Goal: Task Accomplishment & Management: Use online tool/utility

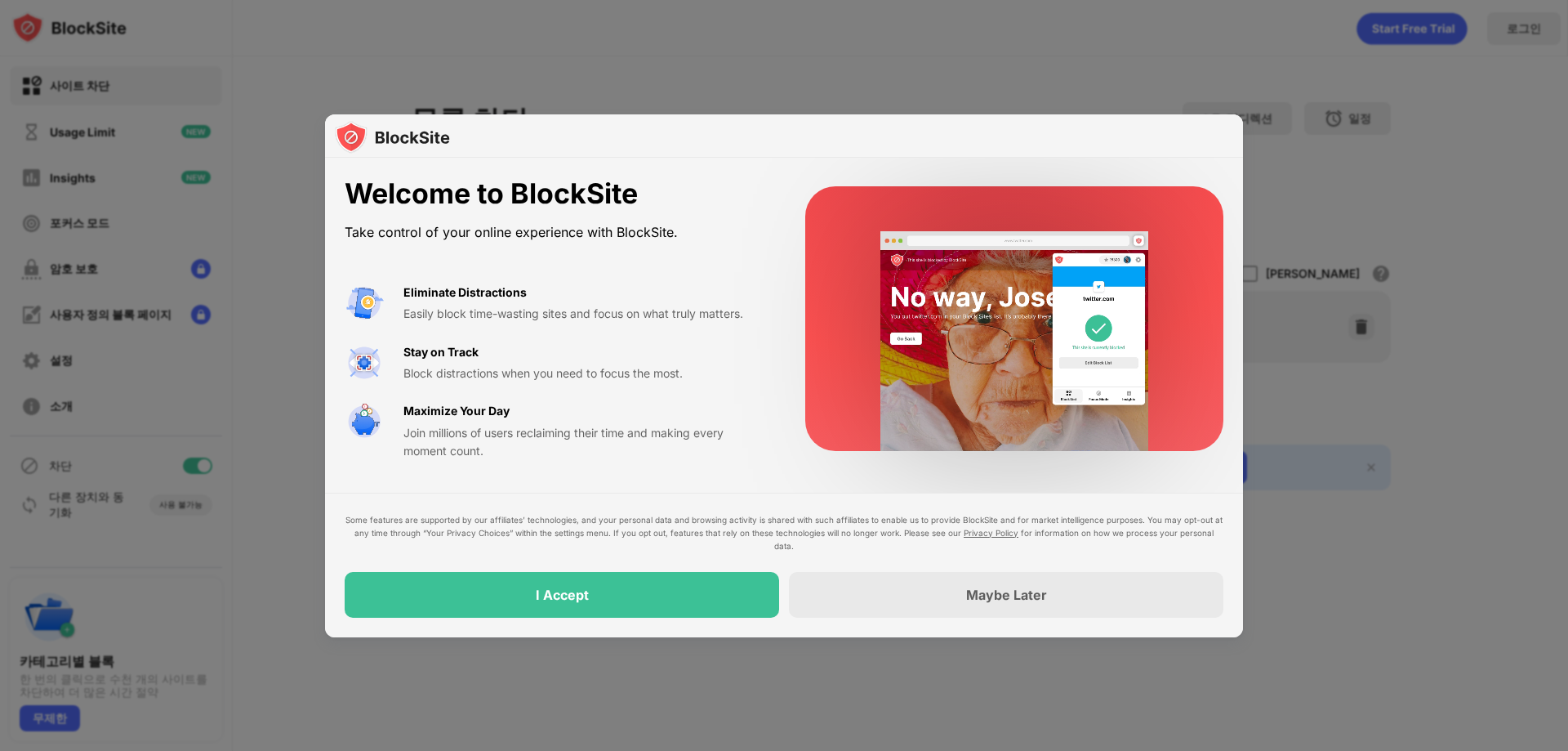
click at [1055, 82] on div at bounding box center [784, 375] width 1568 height 751
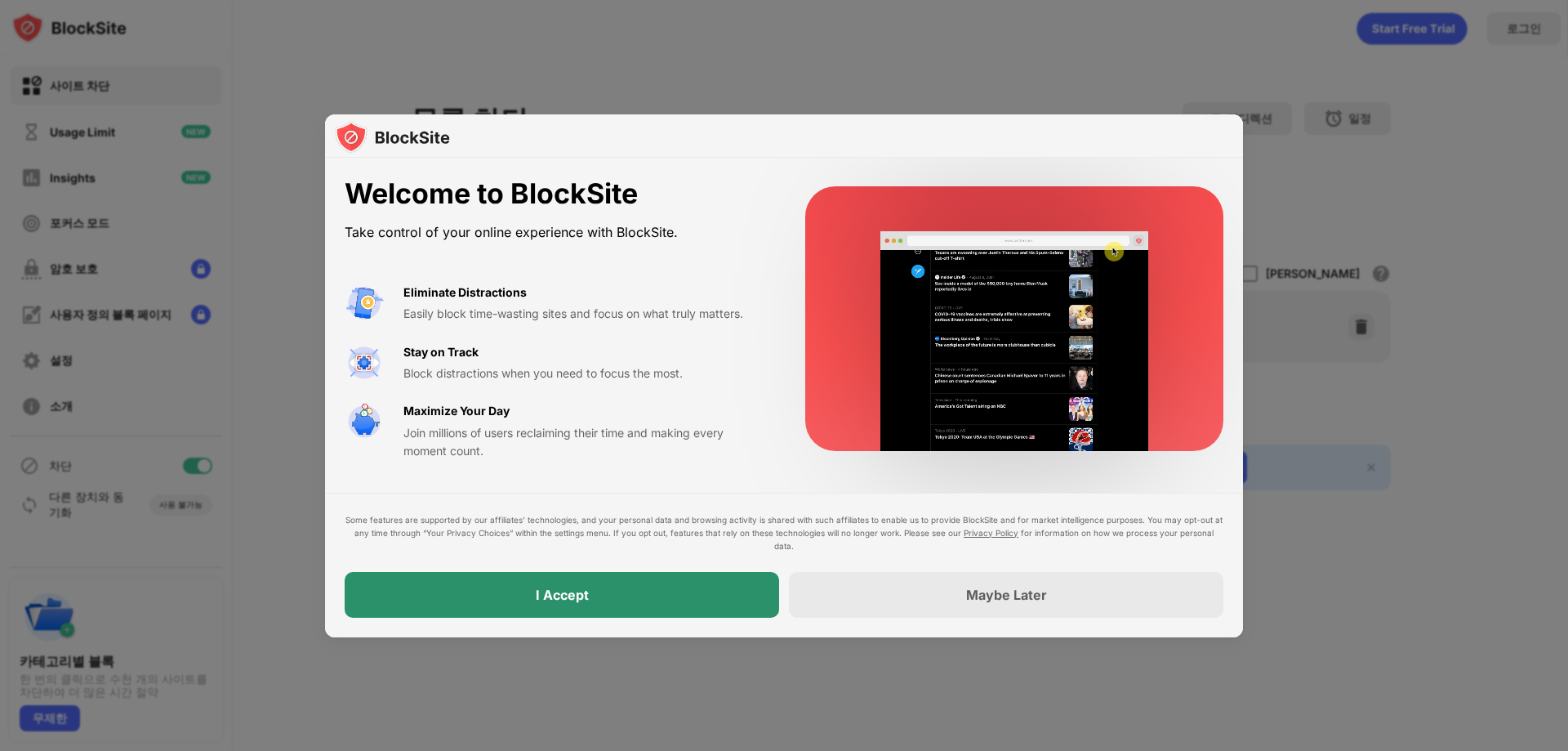
click at [594, 597] on div "I Accept" at bounding box center [562, 594] width 434 height 46
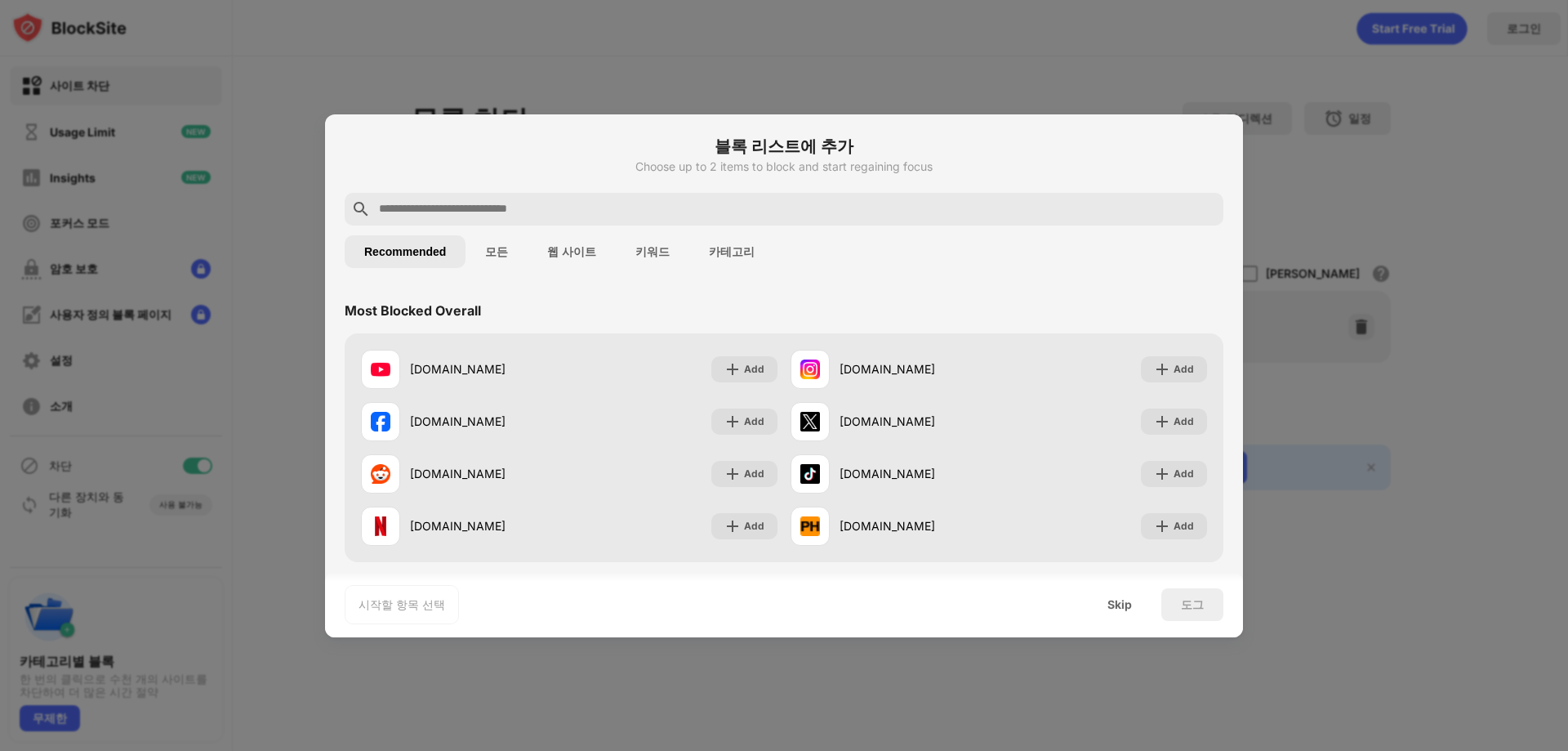
click at [632, 210] on input "text" at bounding box center [797, 209] width 840 height 20
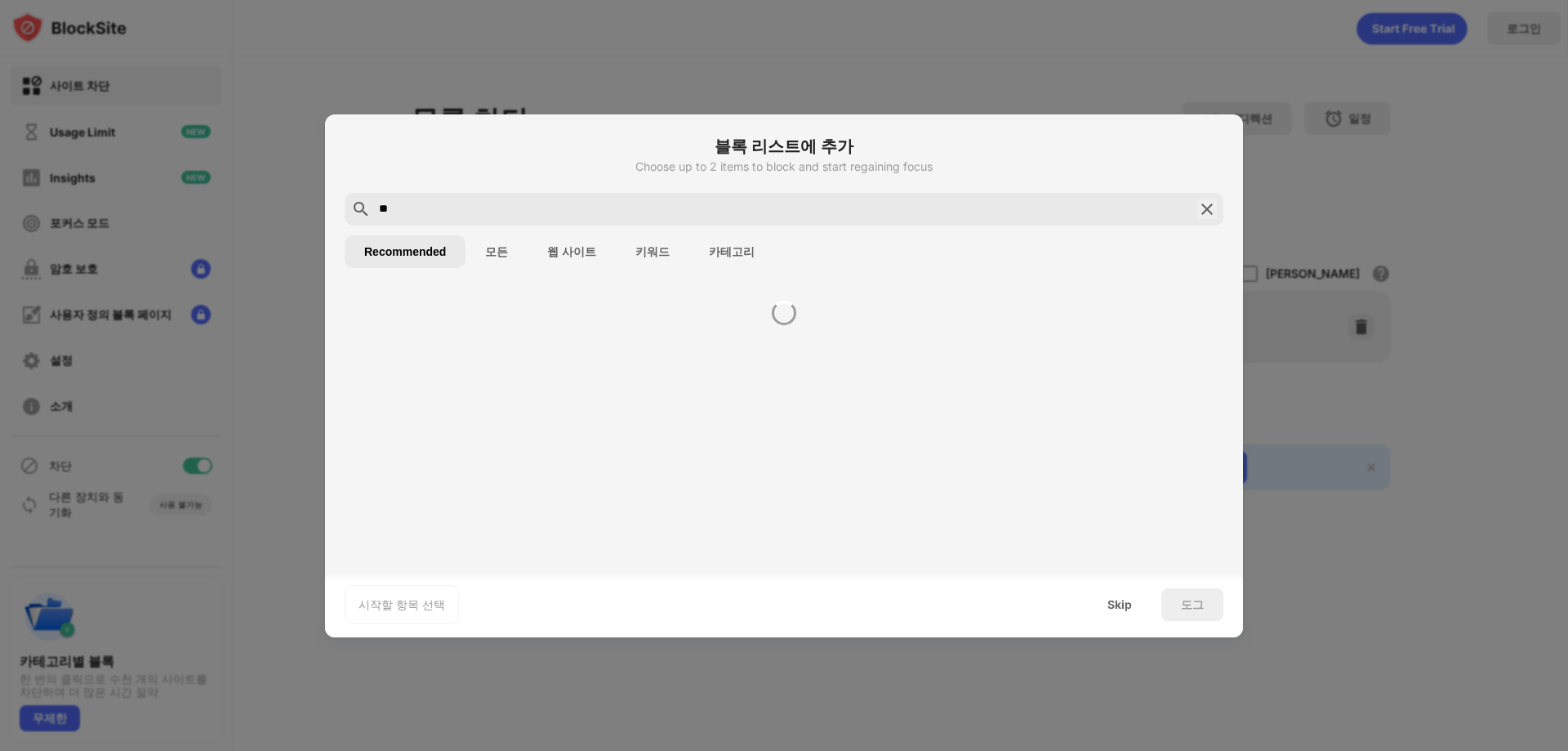
type input "*"
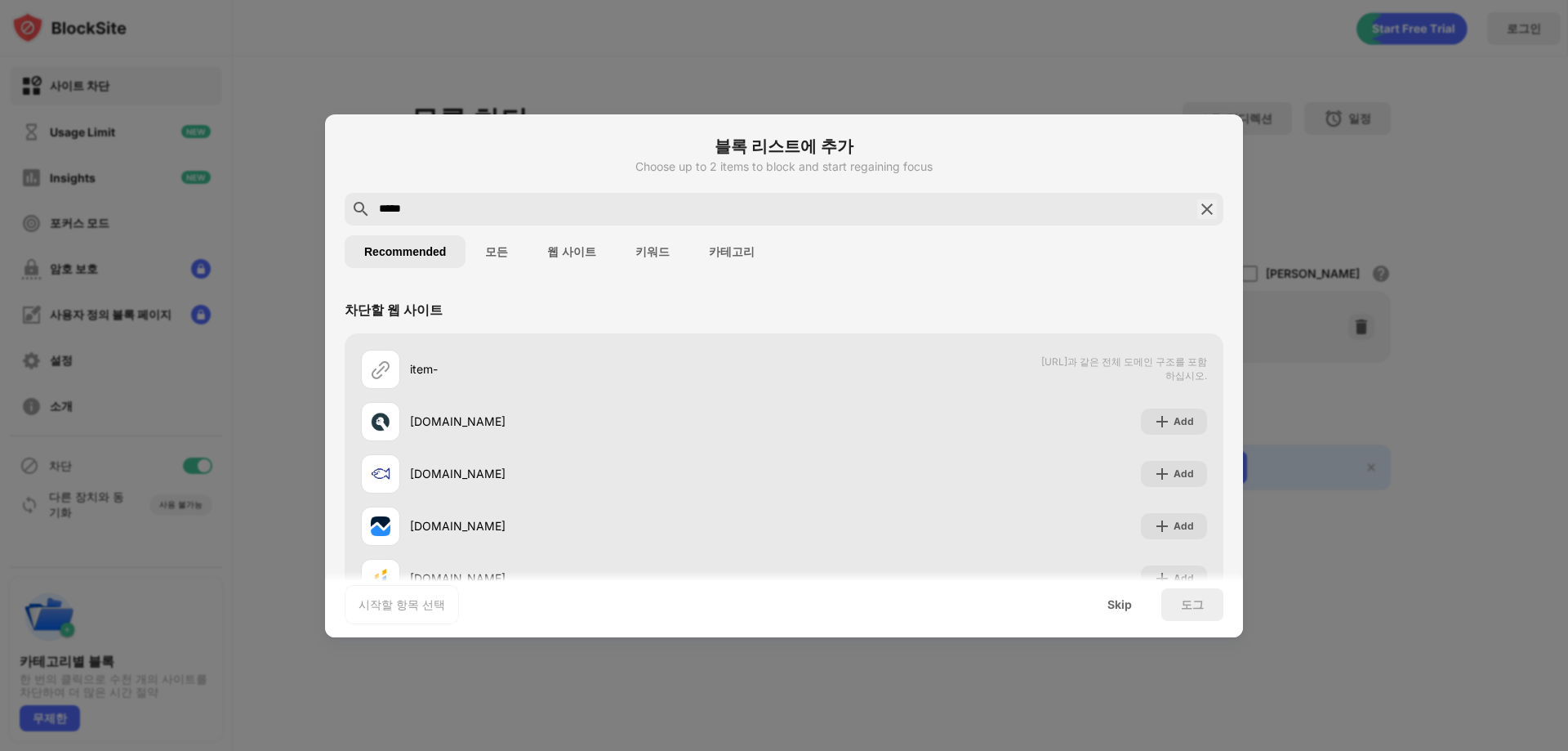
click at [522, 214] on input "*****" at bounding box center [784, 209] width 814 height 20
paste input "**********"
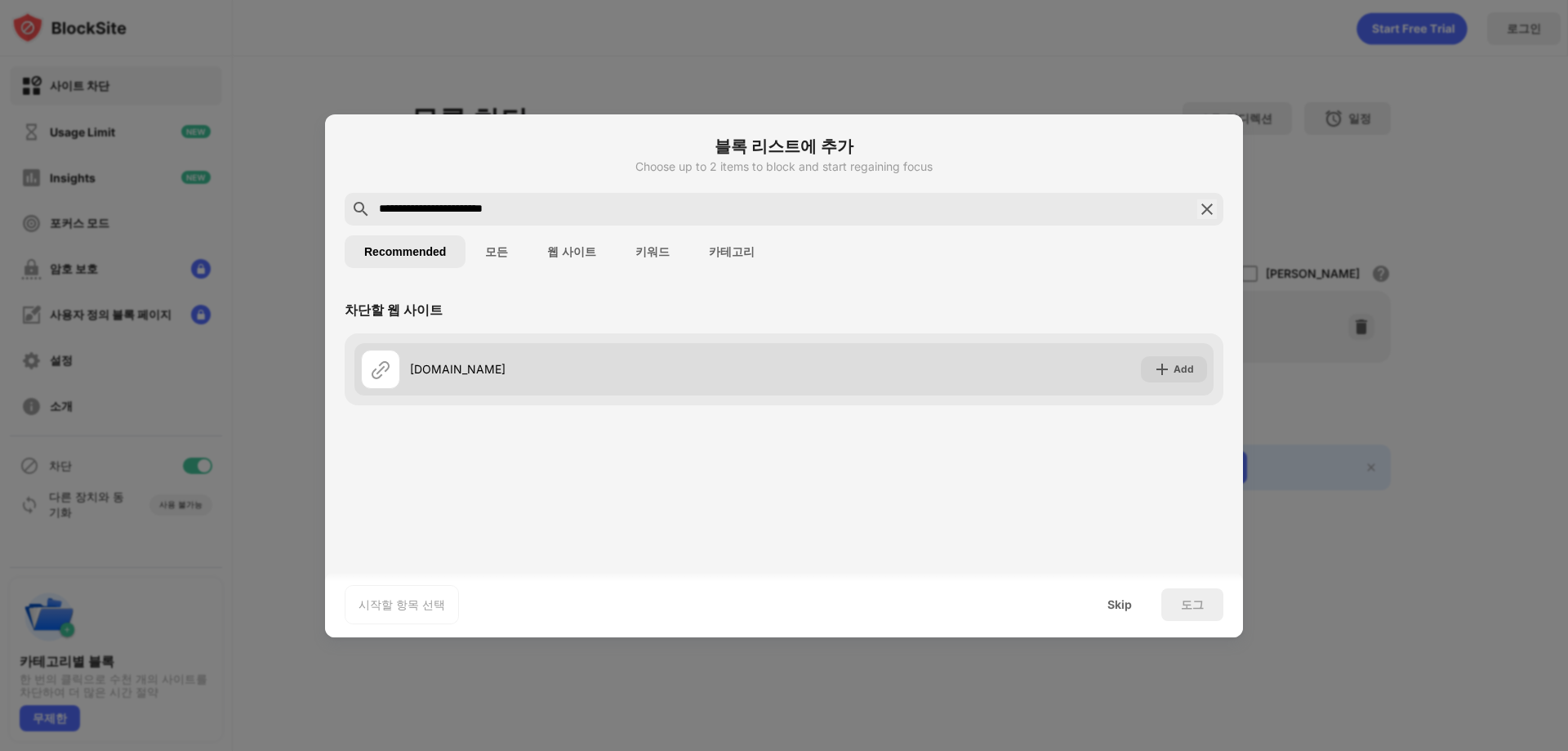
type input "**********"
click at [439, 366] on div "[DOMAIN_NAME]" at bounding box center [597, 369] width 374 height 17
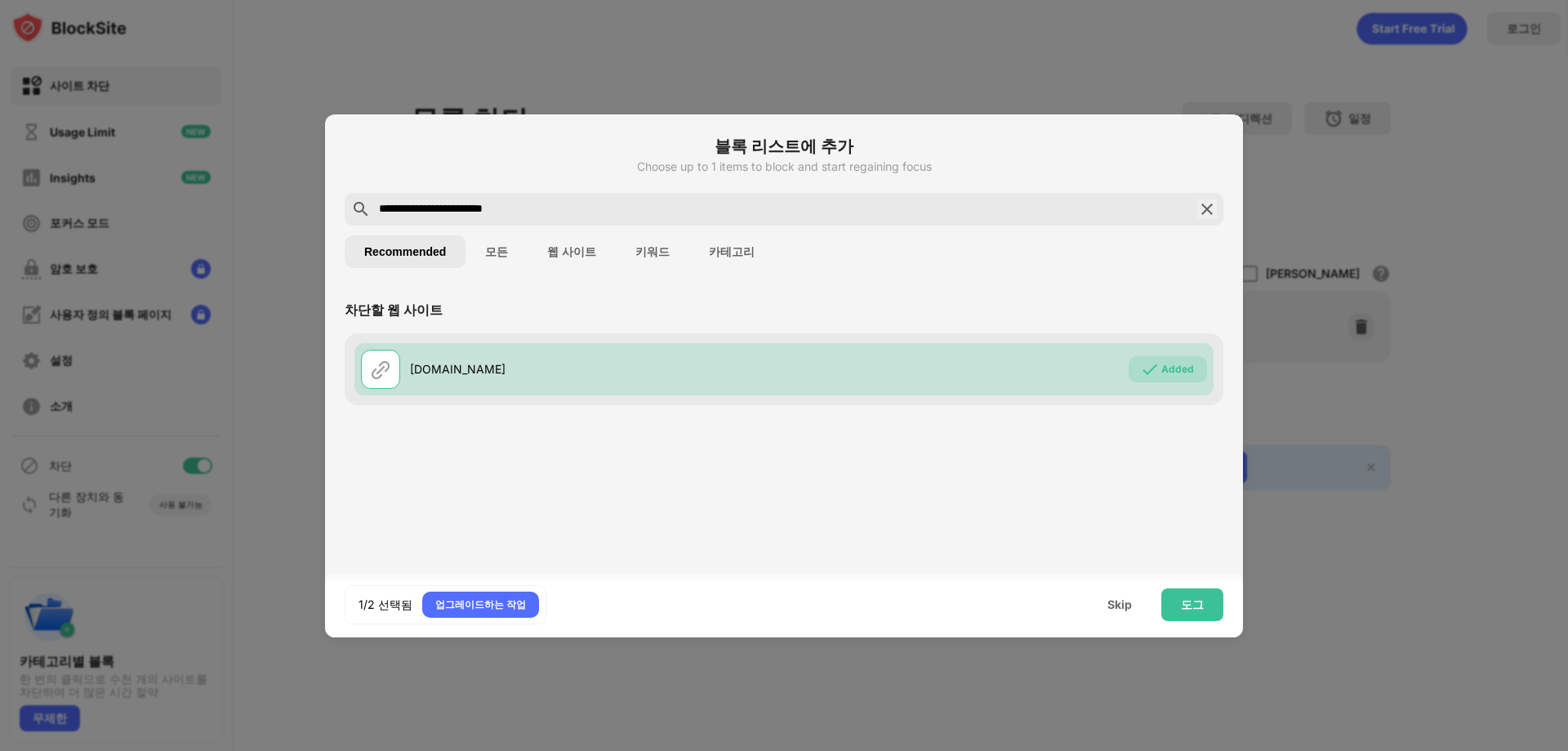
click at [864, 534] on div "차단할 웹 사이트 [DOMAIN_NAME] Added" at bounding box center [784, 427] width 918 height 278
click at [1195, 612] on div "도그" at bounding box center [1192, 604] width 62 height 33
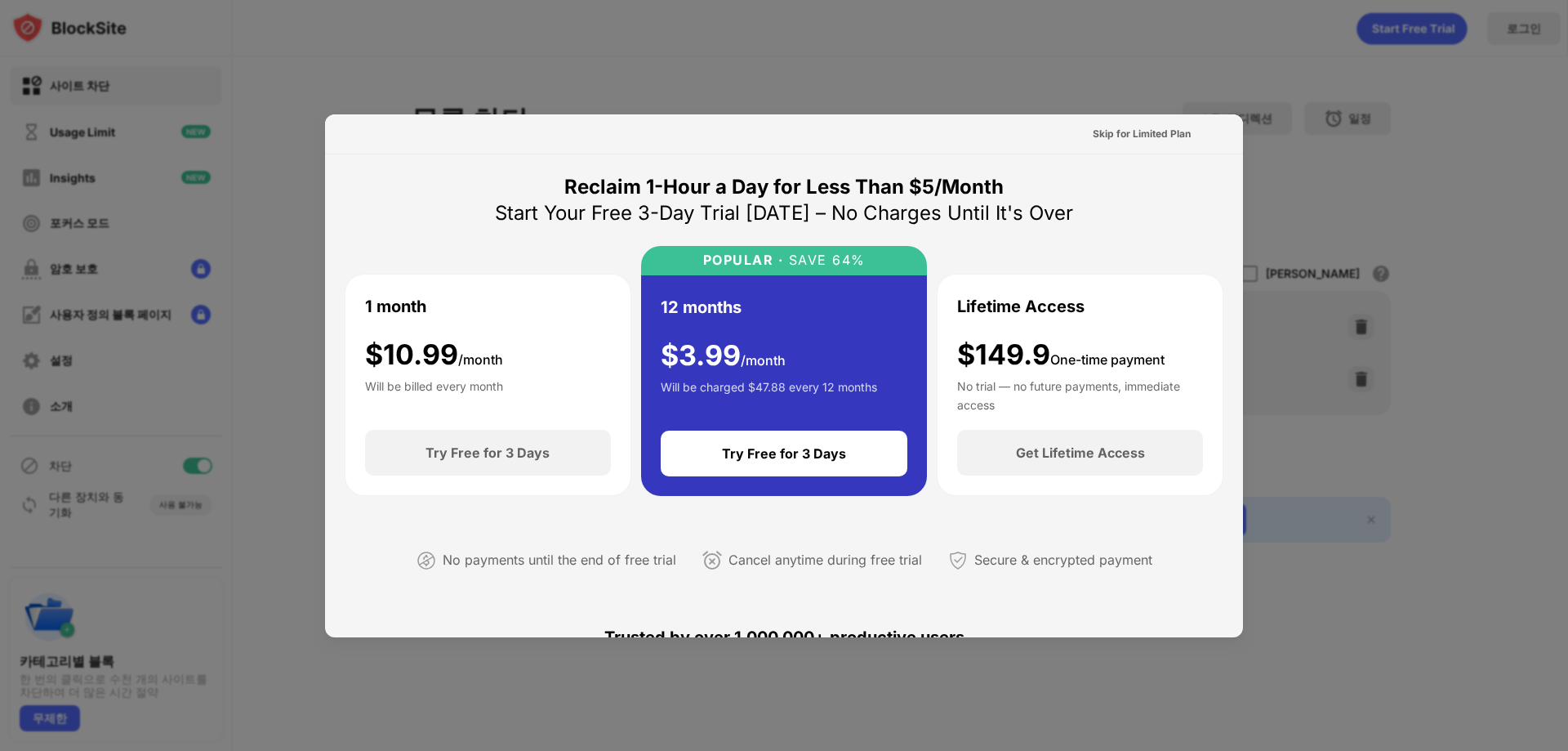
click at [864, 89] on div at bounding box center [784, 375] width 1568 height 751
click at [1346, 269] on div at bounding box center [784, 375] width 1568 height 751
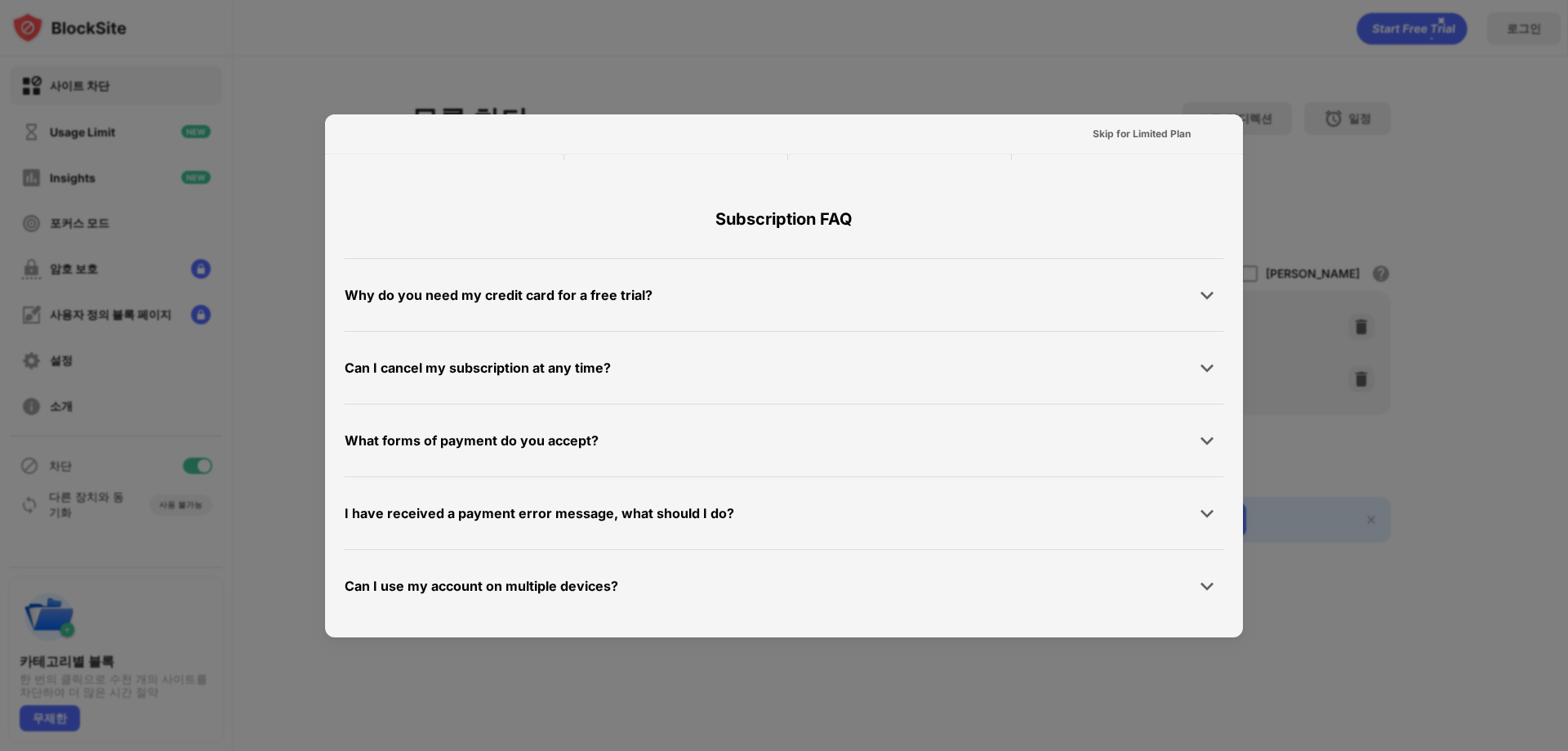
scroll to position [797, 0]
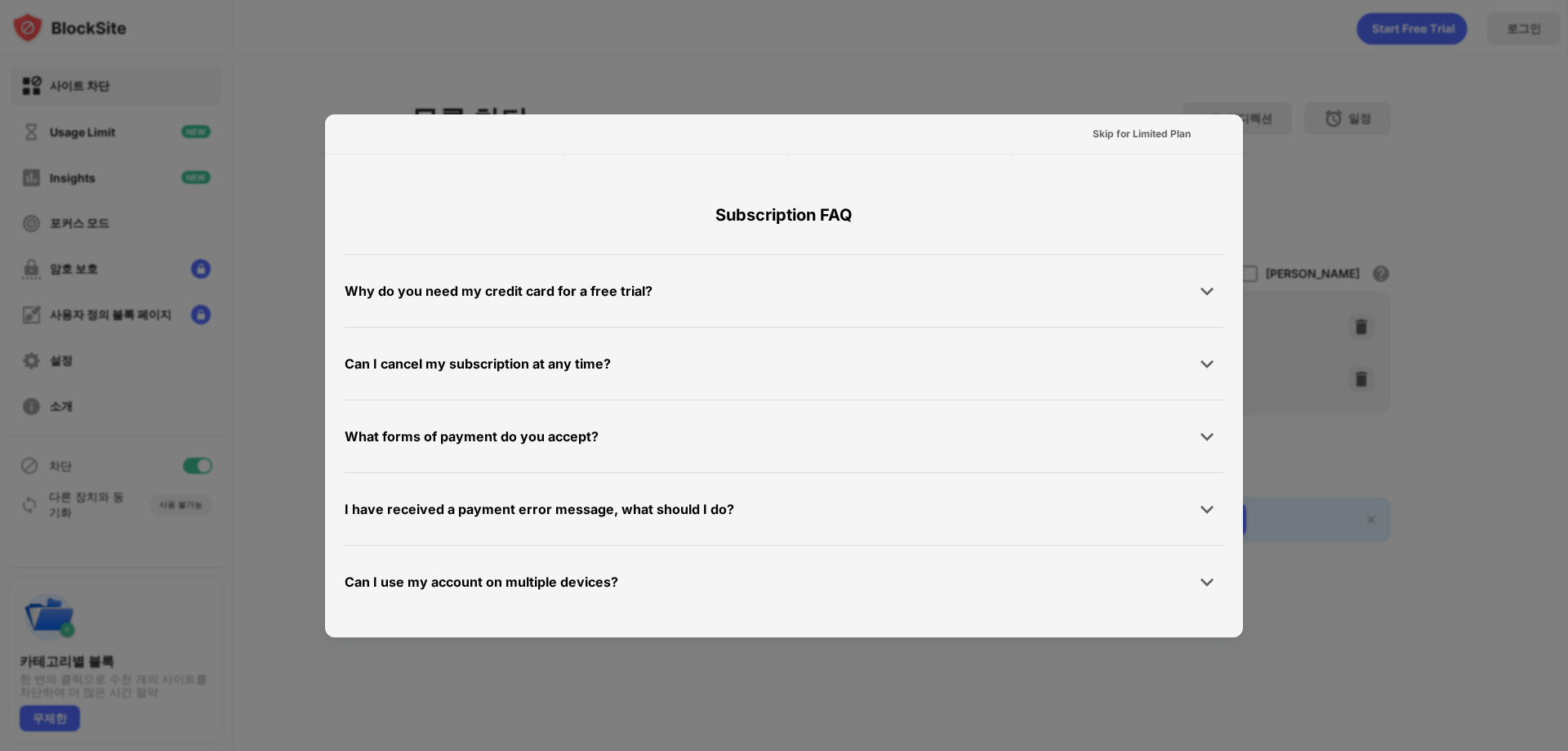
click at [817, 52] on div at bounding box center [784, 375] width 1568 height 751
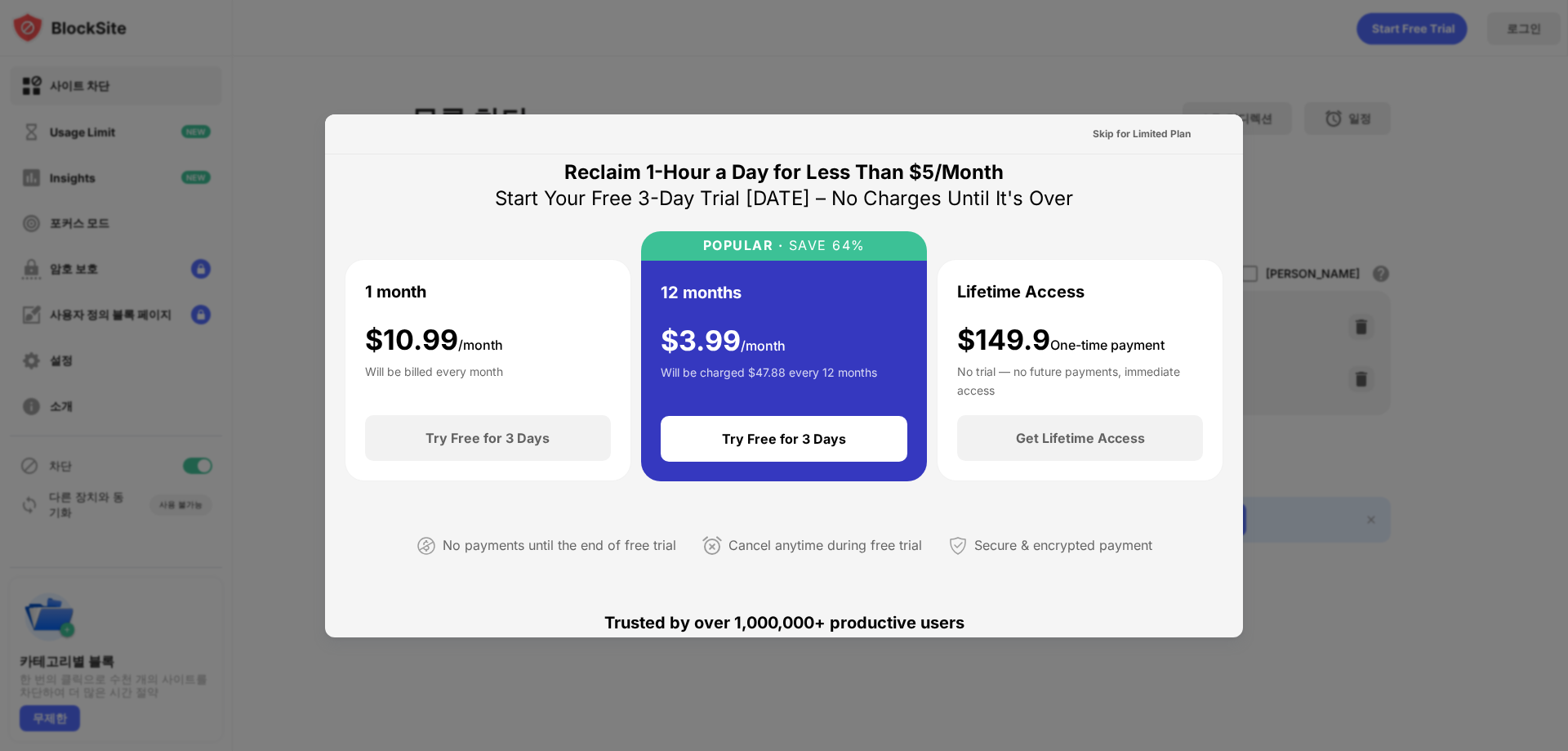
scroll to position [0, 0]
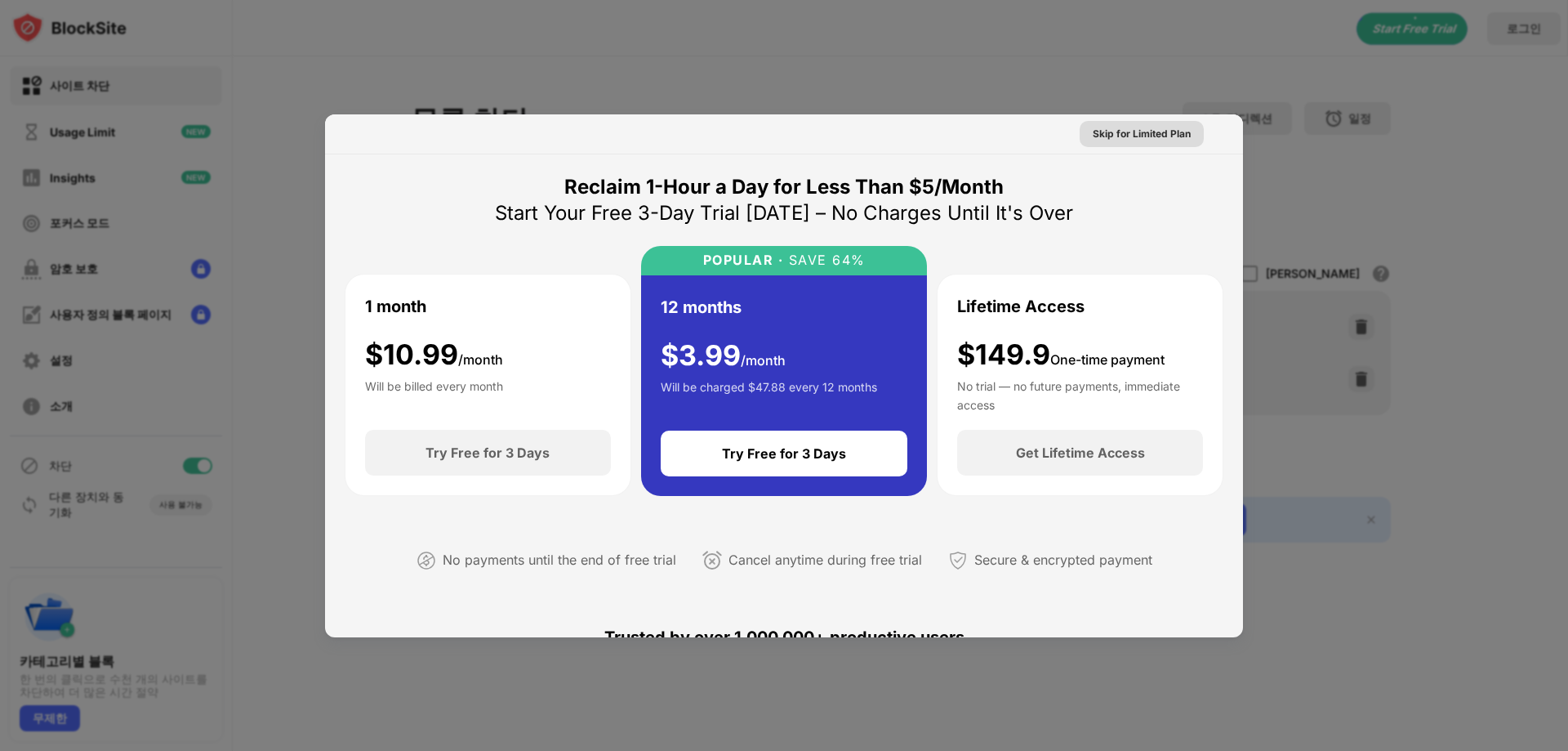
click at [1129, 141] on div "Skip for Limited Plan" at bounding box center [1142, 134] width 98 height 16
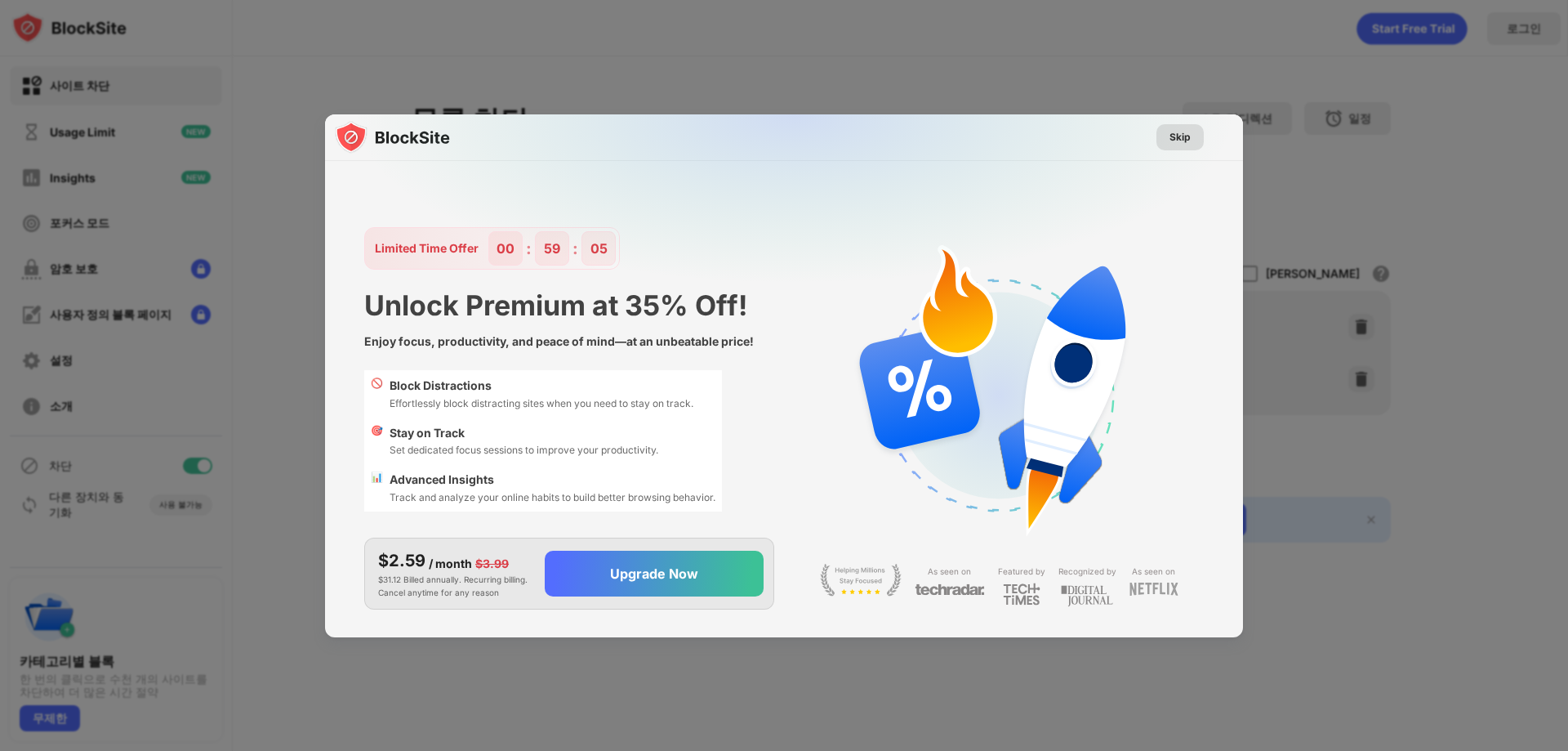
click at [1175, 142] on div "Skip" at bounding box center [1180, 137] width 22 height 16
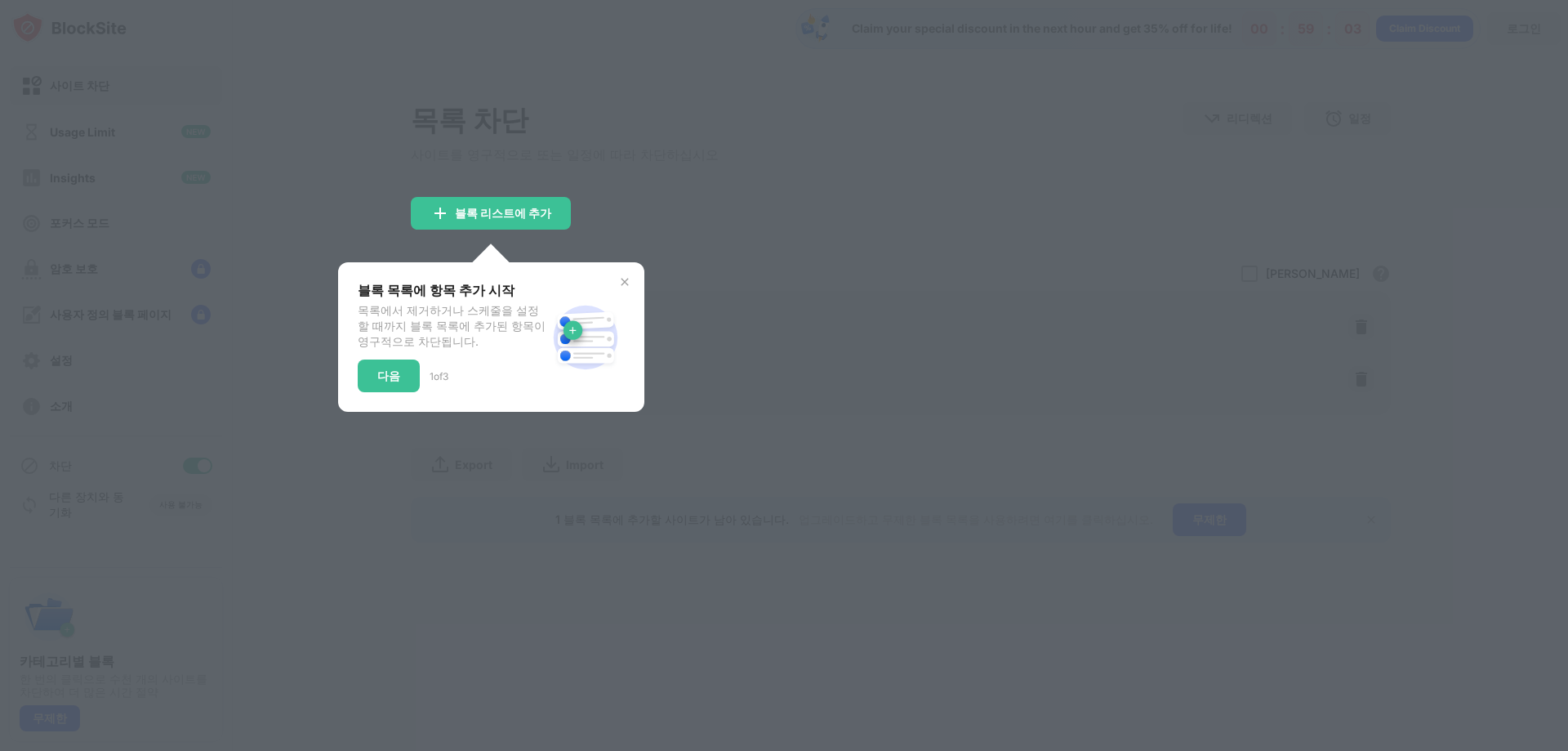
click at [622, 283] on img at bounding box center [624, 281] width 13 height 13
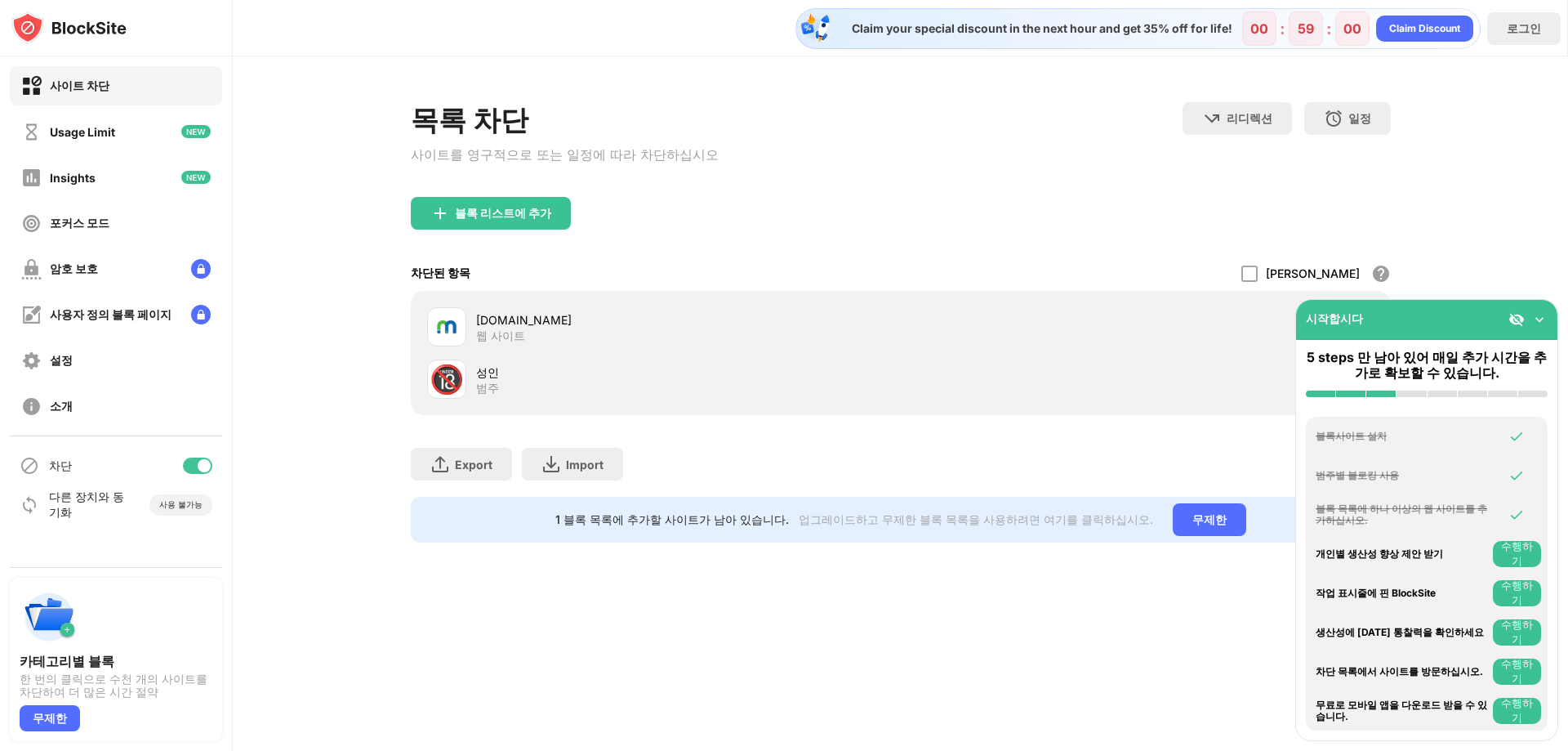
click at [503, 372] on div "성인" at bounding box center [688, 372] width 425 height 17
click at [484, 381] on div "성인" at bounding box center [688, 372] width 425 height 17
click at [1541, 317] on img at bounding box center [1540, 319] width 16 height 16
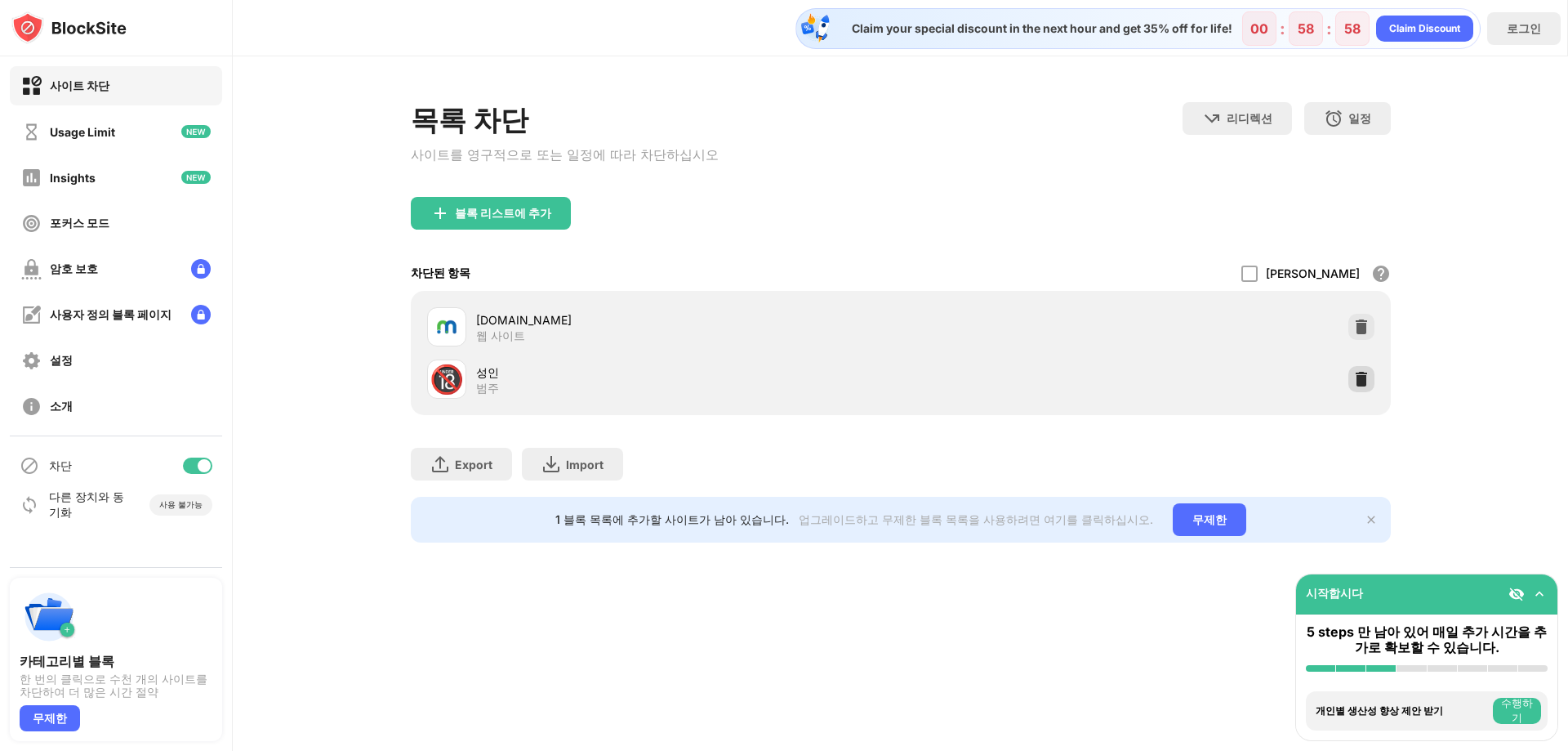
click at [1357, 383] on img at bounding box center [1361, 379] width 16 height 16
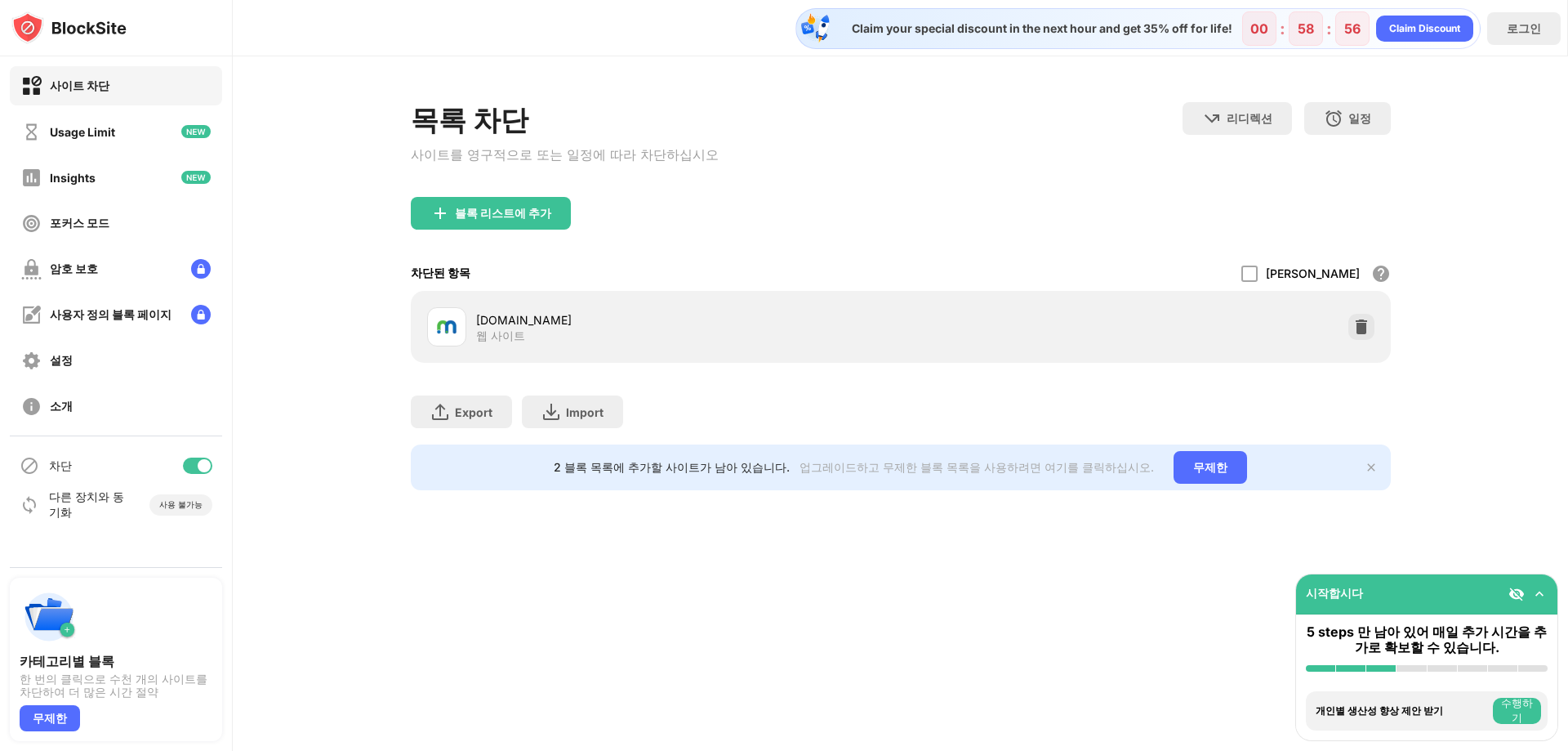
click at [774, 422] on div "Export 파일 내보내기 (웹 사이트 항목에만 해당) Import 파일 가져오기 (웹 사이트 항목에만 해당)" at bounding box center [901, 404] width 980 height 82
click at [1004, 476] on div "업그레이드하고 무제한 블록 목록을 사용하려면 여기를 클릭하십시오." at bounding box center [977, 468] width 354 height 16
click at [1541, 593] on img at bounding box center [1540, 593] width 16 height 16
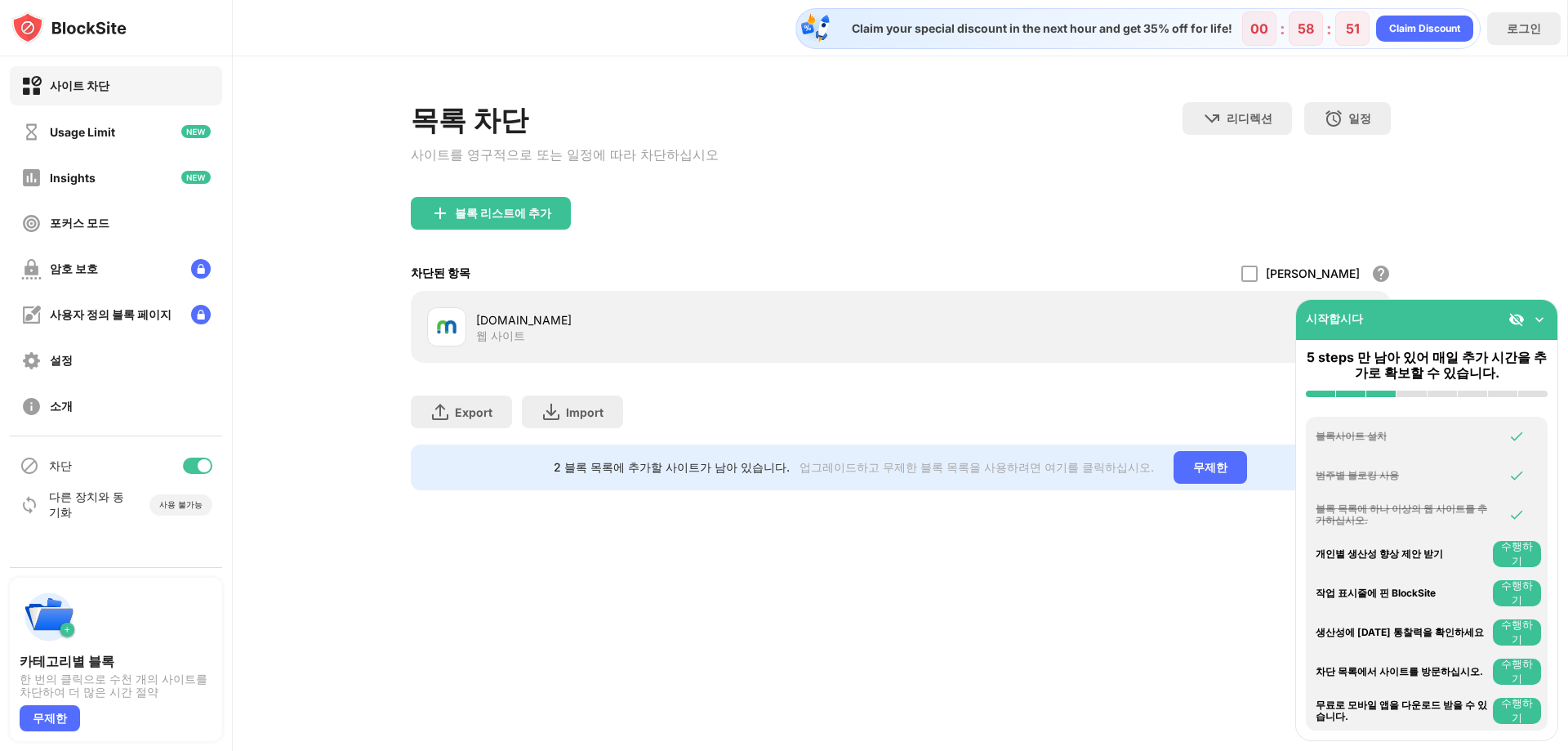
click at [1546, 317] on img at bounding box center [1540, 319] width 16 height 16
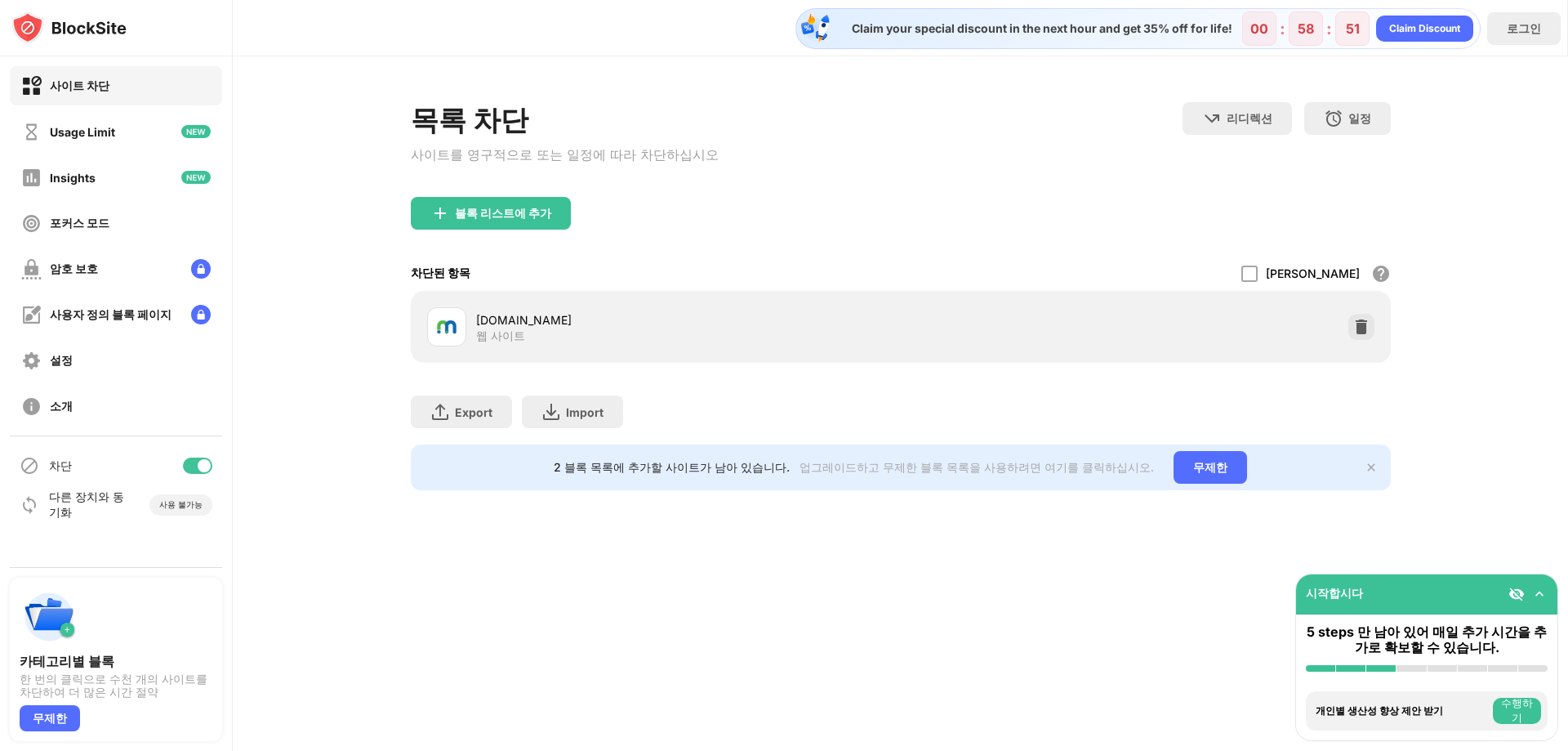
click at [1040, 212] on div "블록 리스트에 추가" at bounding box center [901, 226] width 980 height 59
click at [1497, 442] on div "목록 차단 사이트를 영구적으로 또는 일정에 따라 차단하십시오 리디렉션 웹 사이트 리디렉션을 설정하려면 클릭하십시오 일정 블록 목록이 활성화될 …" at bounding box center [900, 296] width 1335 height 479
